Goal: Task Accomplishment & Management: Manage account settings

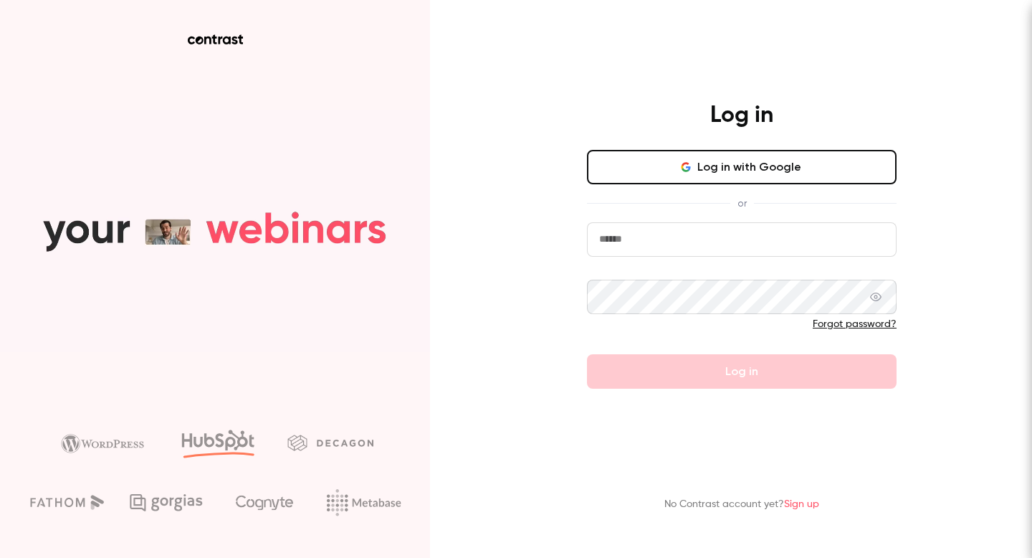
click at [646, 243] on input "email" at bounding box center [742, 239] width 310 height 34
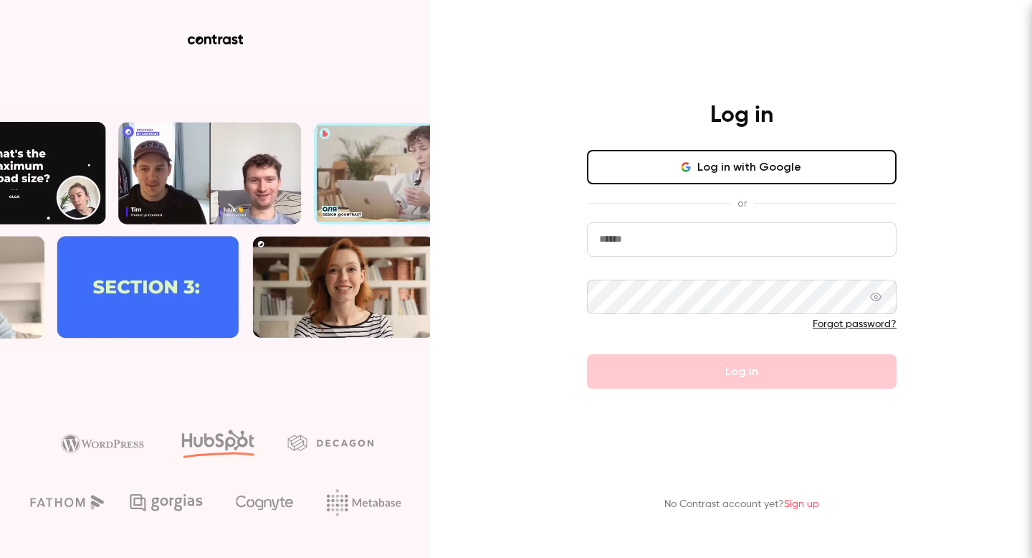
click at [773, 172] on button "Log in with Google" at bounding box center [742, 167] width 310 height 34
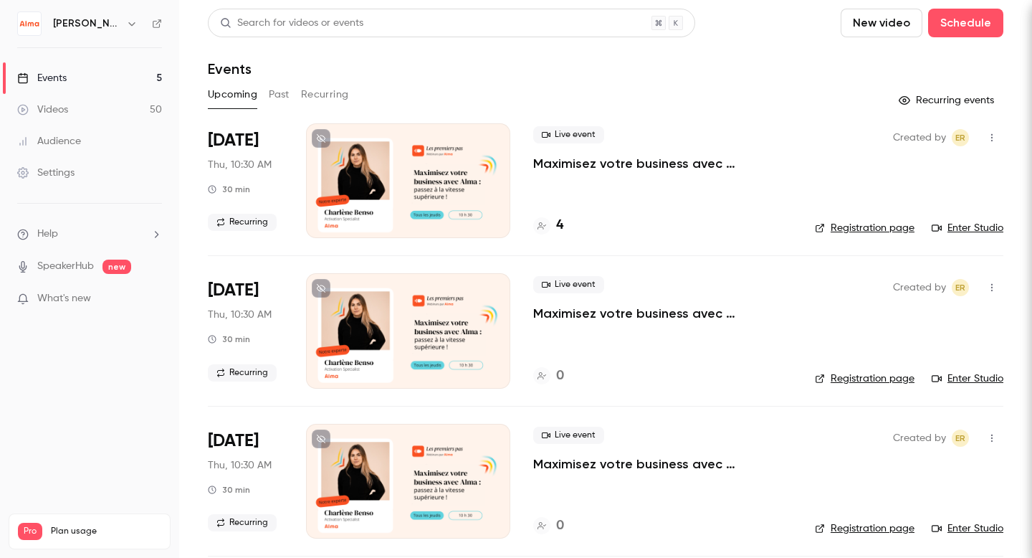
click at [75, 16] on h6 "[PERSON_NAME]" at bounding box center [86, 23] width 67 height 14
click at [74, 24] on h6 "[PERSON_NAME]" at bounding box center [86, 23] width 67 height 14
click at [38, 25] on img at bounding box center [29, 23] width 23 height 23
click at [69, 168] on div "Settings" at bounding box center [45, 173] width 57 height 14
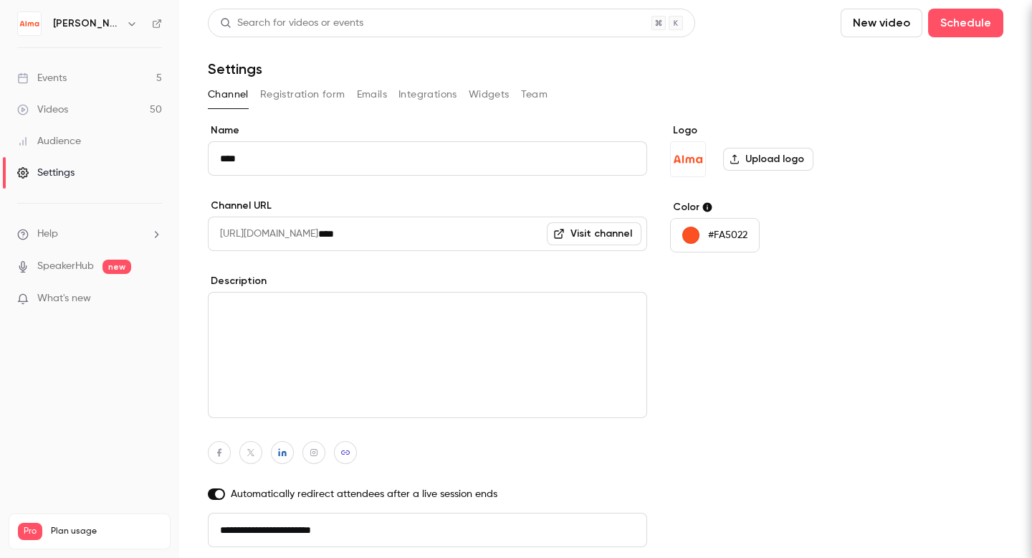
click at [66, 77] on div "Events" at bounding box center [41, 78] width 49 height 14
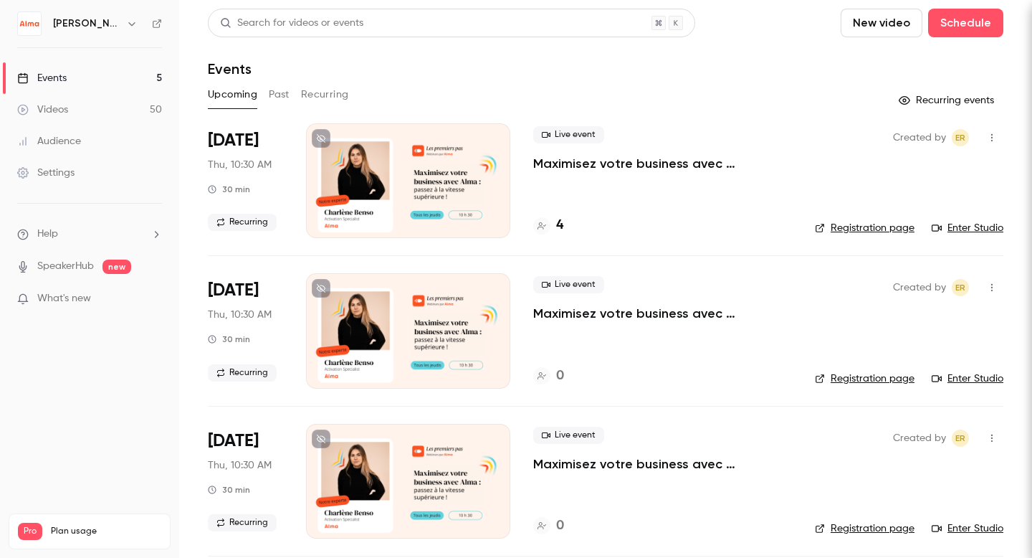
click at [80, 114] on link "Videos 50" at bounding box center [89, 110] width 179 height 32
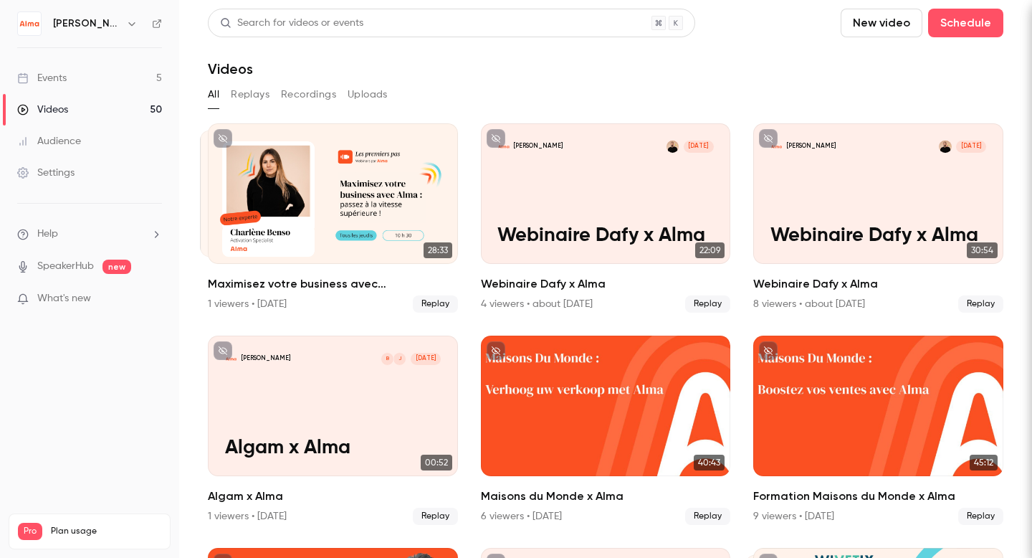
click at [77, 139] on div "Audience" at bounding box center [49, 141] width 64 height 14
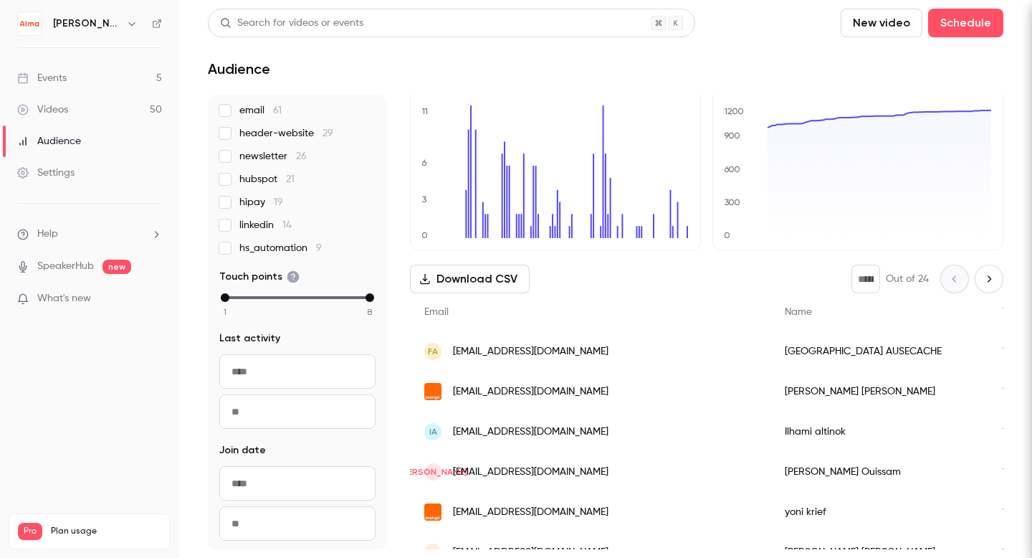
scroll to position [229, 0]
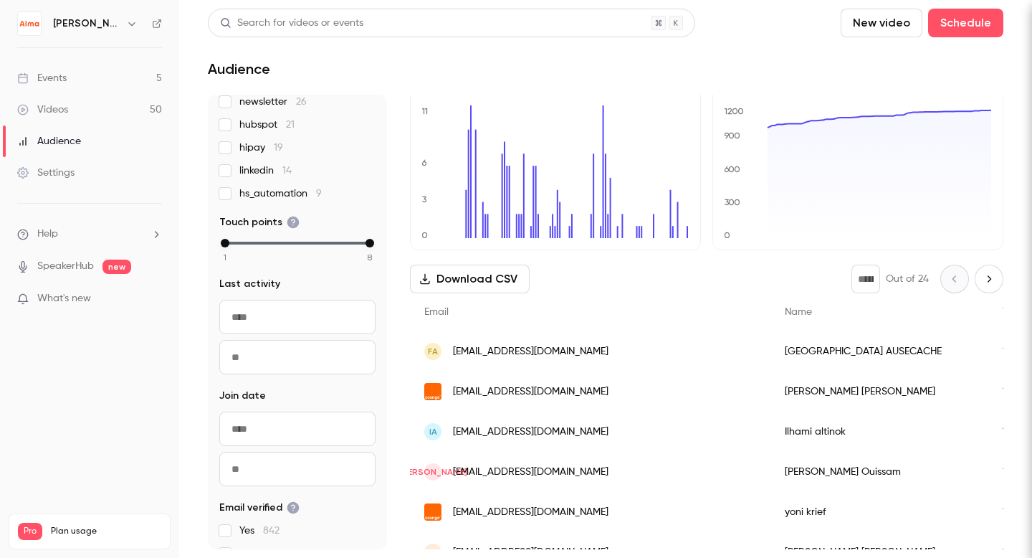
click at [65, 234] on li "Help" at bounding box center [89, 233] width 145 height 15
click at [65, 234] on div at bounding box center [516, 279] width 1032 height 558
click at [79, 540] on div "Videos 50 / 150" at bounding box center [89, 546] width 143 height 13
click at [53, 169] on div "Settings" at bounding box center [45, 173] width 57 height 14
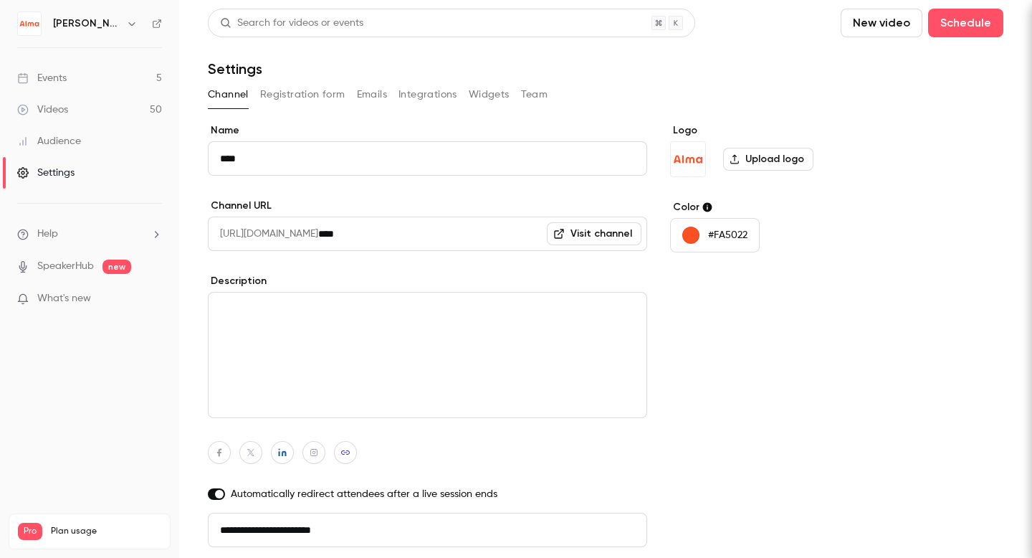
click at [304, 97] on button "Registration form" at bounding box center [302, 94] width 85 height 23
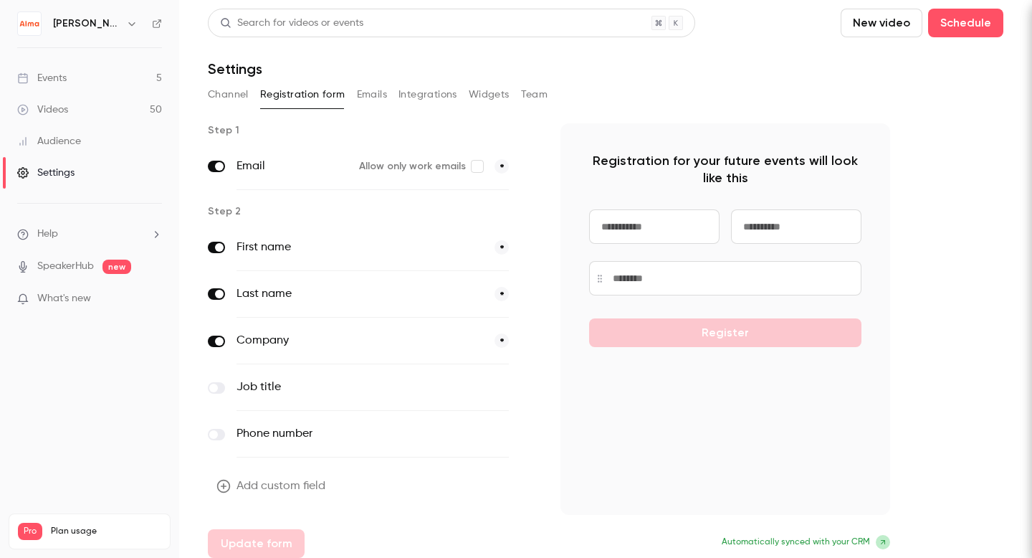
click at [420, 95] on button "Integrations" at bounding box center [428, 94] width 59 height 23
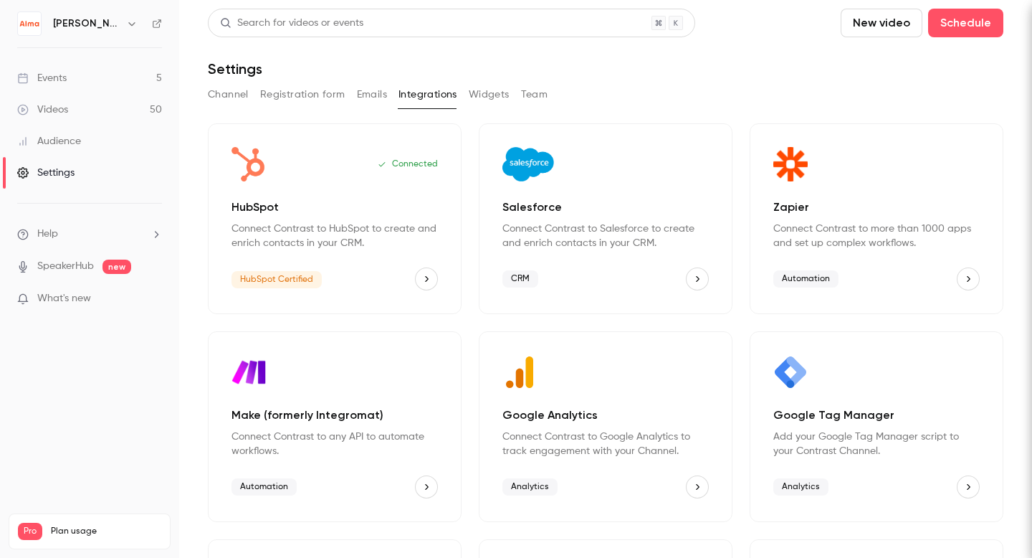
click at [302, 224] on p "Connect Contrast to HubSpot to create and enrich contacts in your CRM." at bounding box center [335, 235] width 206 height 29
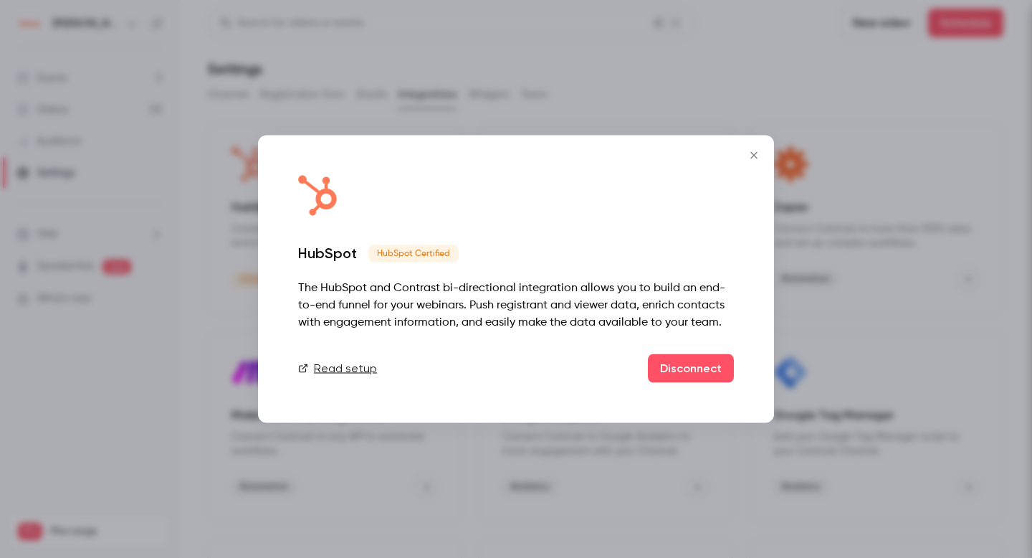
click at [755, 147] on button "Close" at bounding box center [754, 155] width 29 height 29
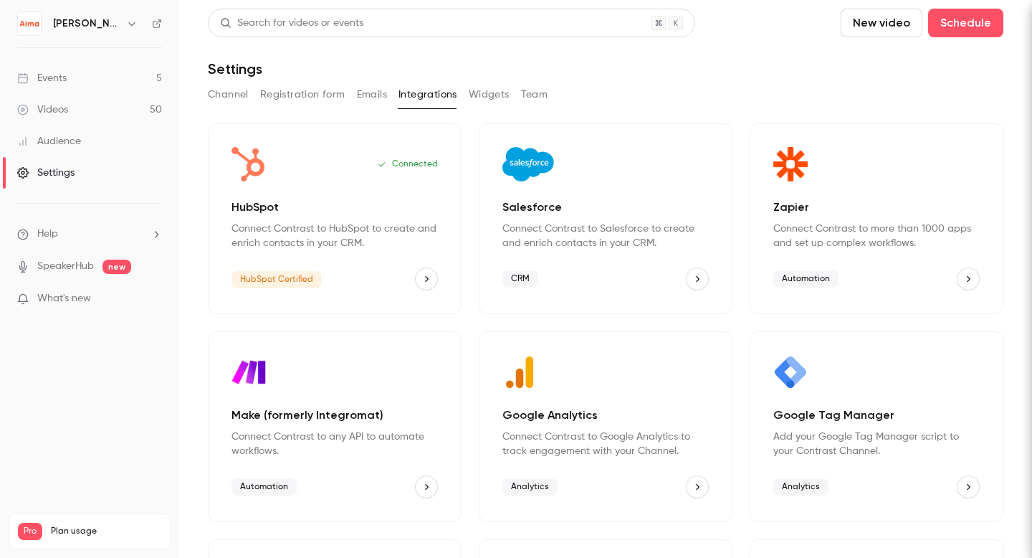
click at [432, 283] on button "HubSpot" at bounding box center [426, 278] width 23 height 23
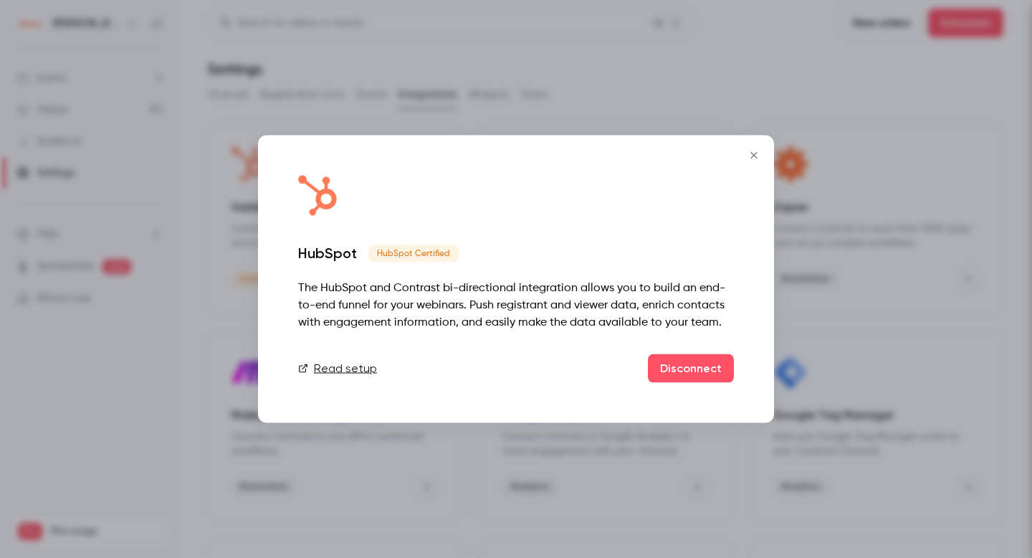
click at [452, 228] on div "HubSpot HubSpot Certified The HubSpot and Contrast bi-directional integration a…" at bounding box center [516, 278] width 516 height 287
click at [382, 282] on div "The HubSpot and Contrast bi-directional integration allows you to build an end-…" at bounding box center [516, 306] width 436 height 52
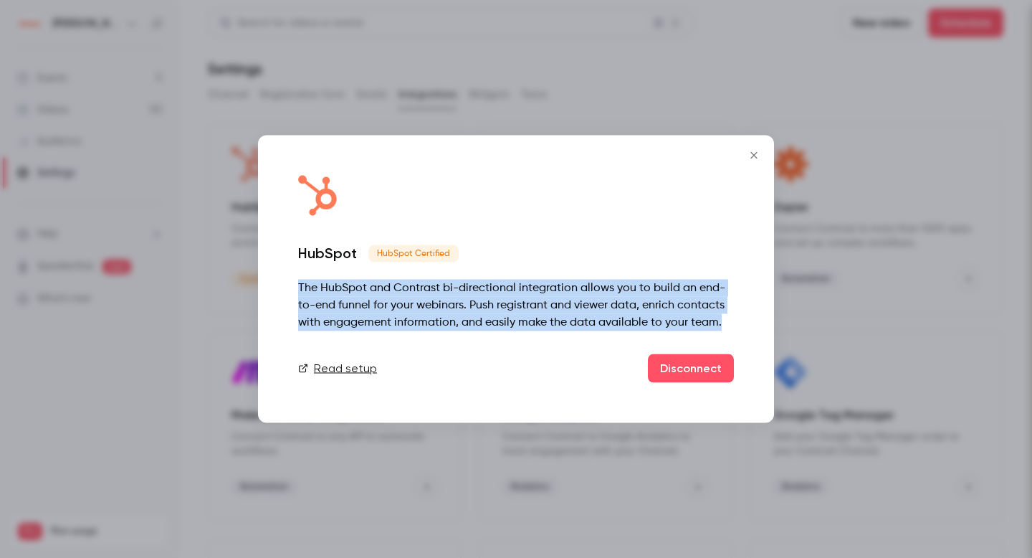
click at [382, 282] on div "The HubSpot and Contrast bi-directional integration allows you to build an end-…" at bounding box center [516, 306] width 436 height 52
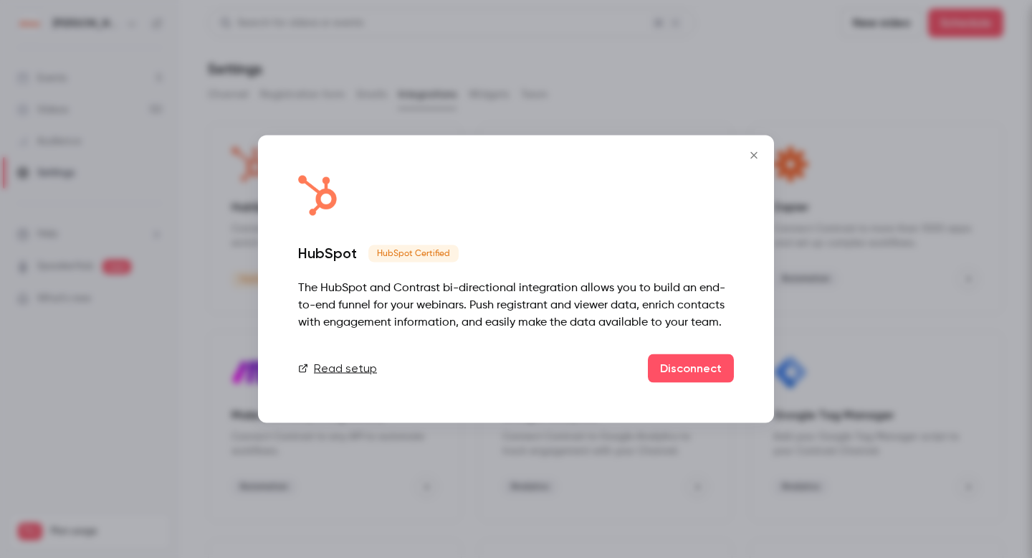
click at [754, 152] on icon "Close" at bounding box center [753, 155] width 17 height 11
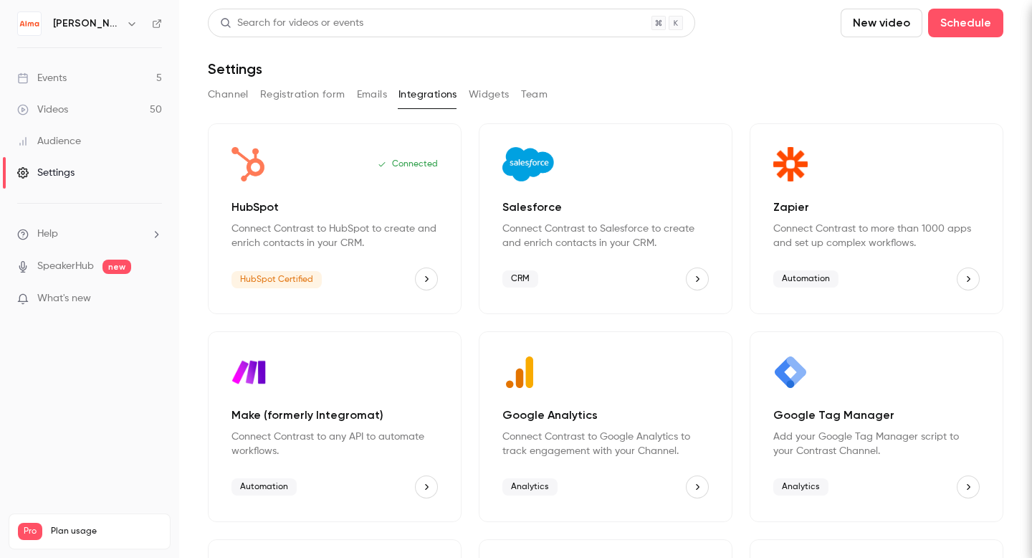
click at [470, 94] on button "Widgets" at bounding box center [489, 94] width 41 height 23
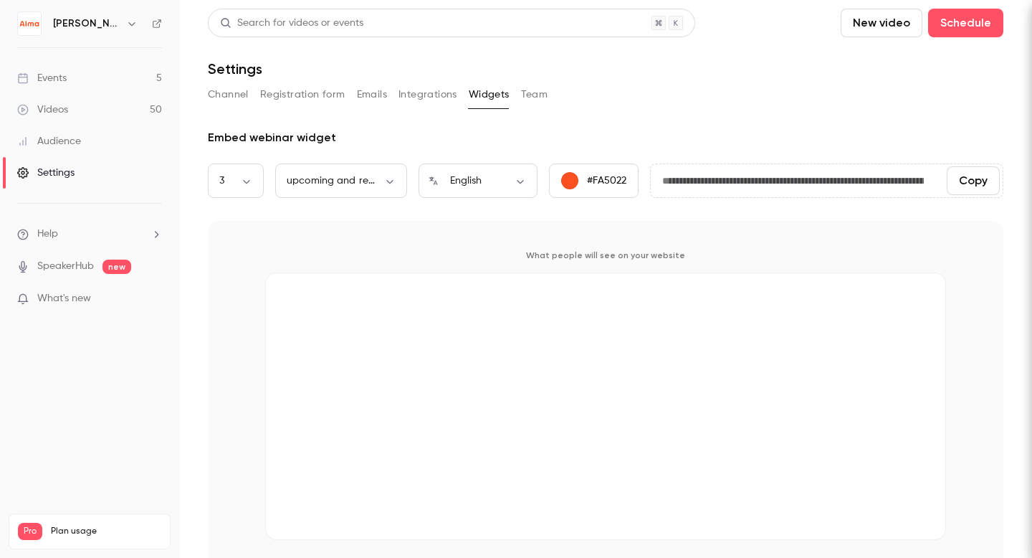
click at [416, 108] on div "Channel Registration form Emails Integrations Widgets Team" at bounding box center [606, 97] width 796 height 29
click at [424, 94] on button "Integrations" at bounding box center [428, 94] width 59 height 23
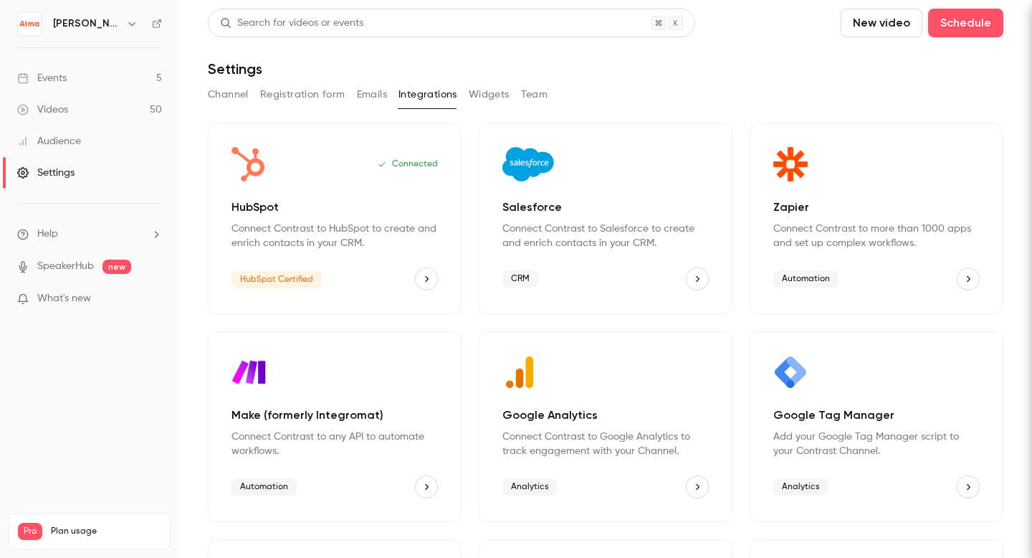
click at [425, 275] on icon "HubSpot" at bounding box center [426, 279] width 10 height 10
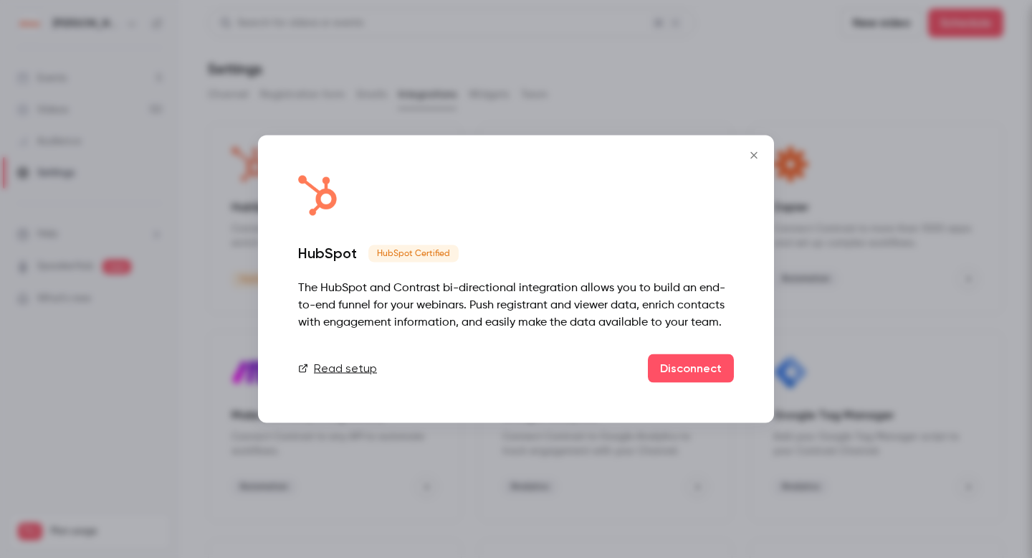
click at [508, 140] on div "HubSpot HubSpot Certified The HubSpot and Contrast bi-directional integration a…" at bounding box center [516, 278] width 516 height 287
click at [758, 156] on icon "Close" at bounding box center [753, 155] width 17 height 11
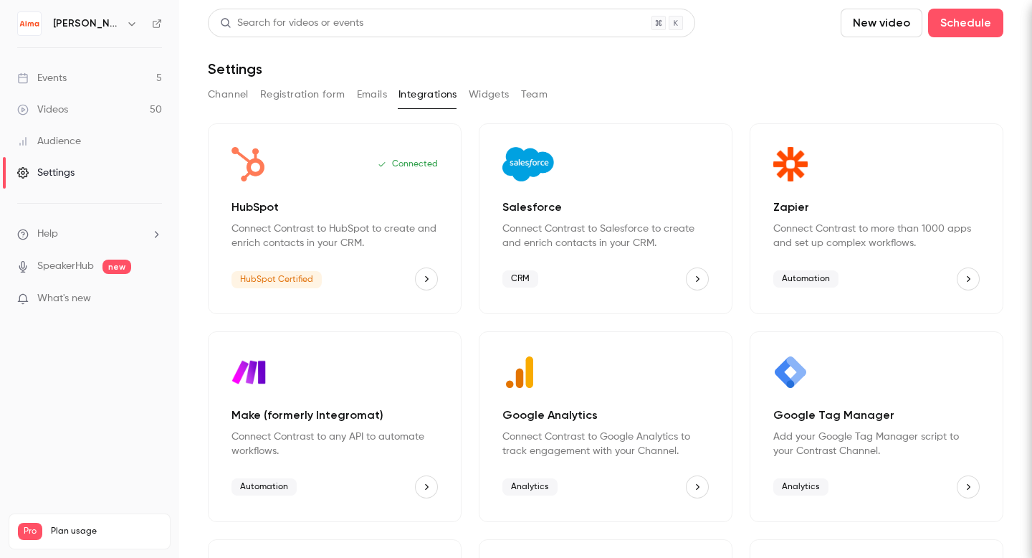
click at [426, 270] on button "HubSpot" at bounding box center [426, 278] width 23 height 23
